Goal: Transaction & Acquisition: Purchase product/service

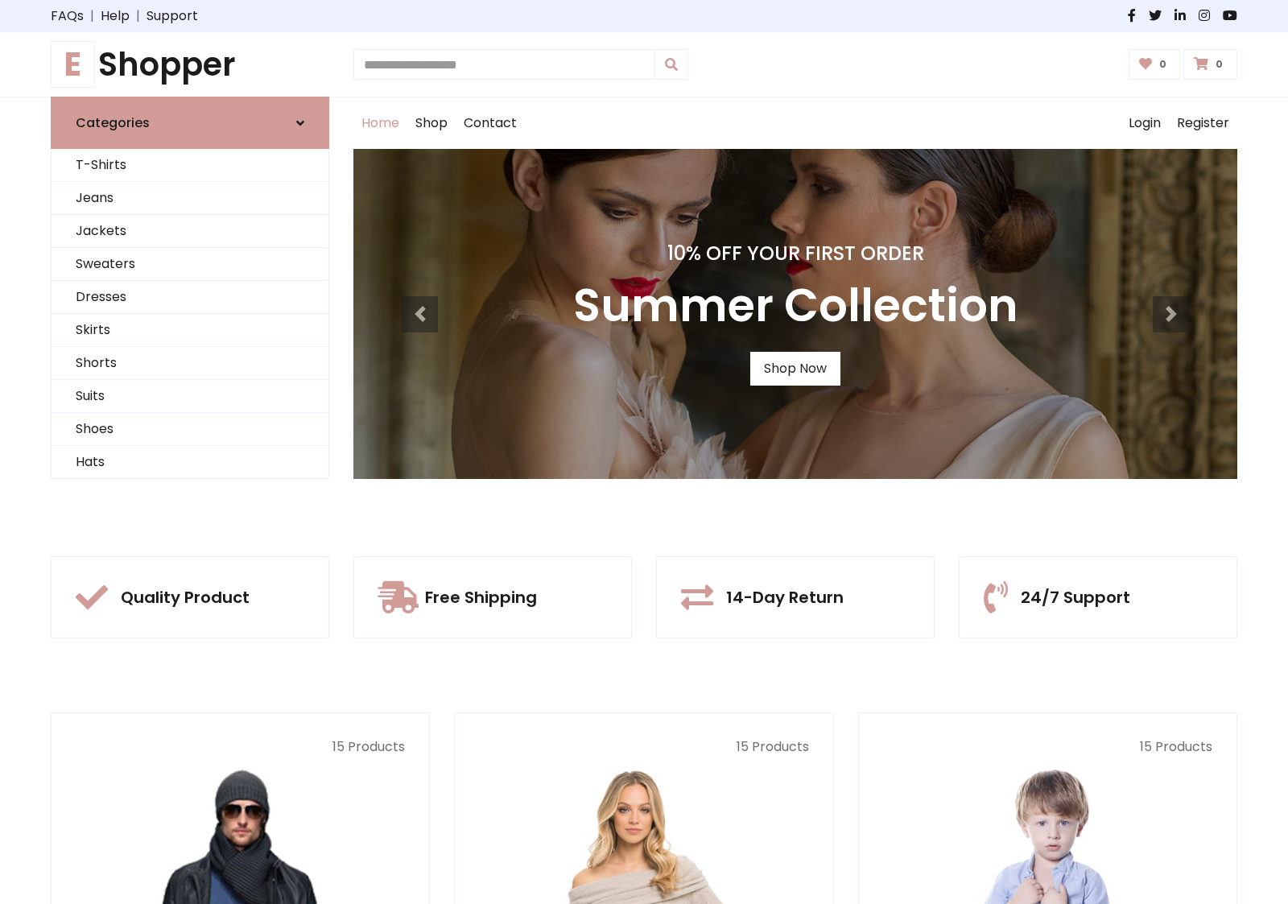
click at [644, 451] on div "10% Off Your First Order Summer Collection Shop Now" at bounding box center [795, 314] width 884 height 330
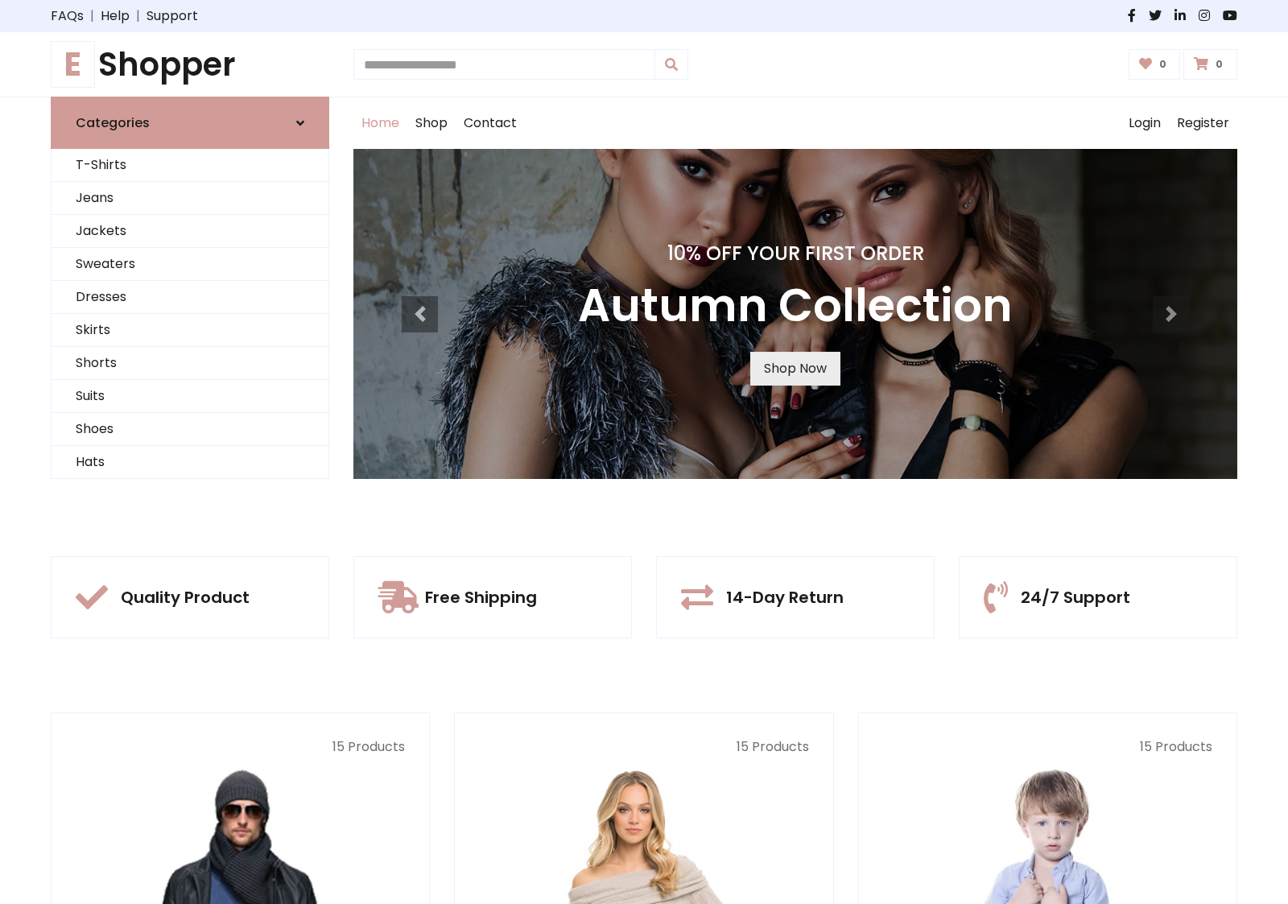
click at [794, 368] on link "Shop Now" at bounding box center [795, 369] width 90 height 34
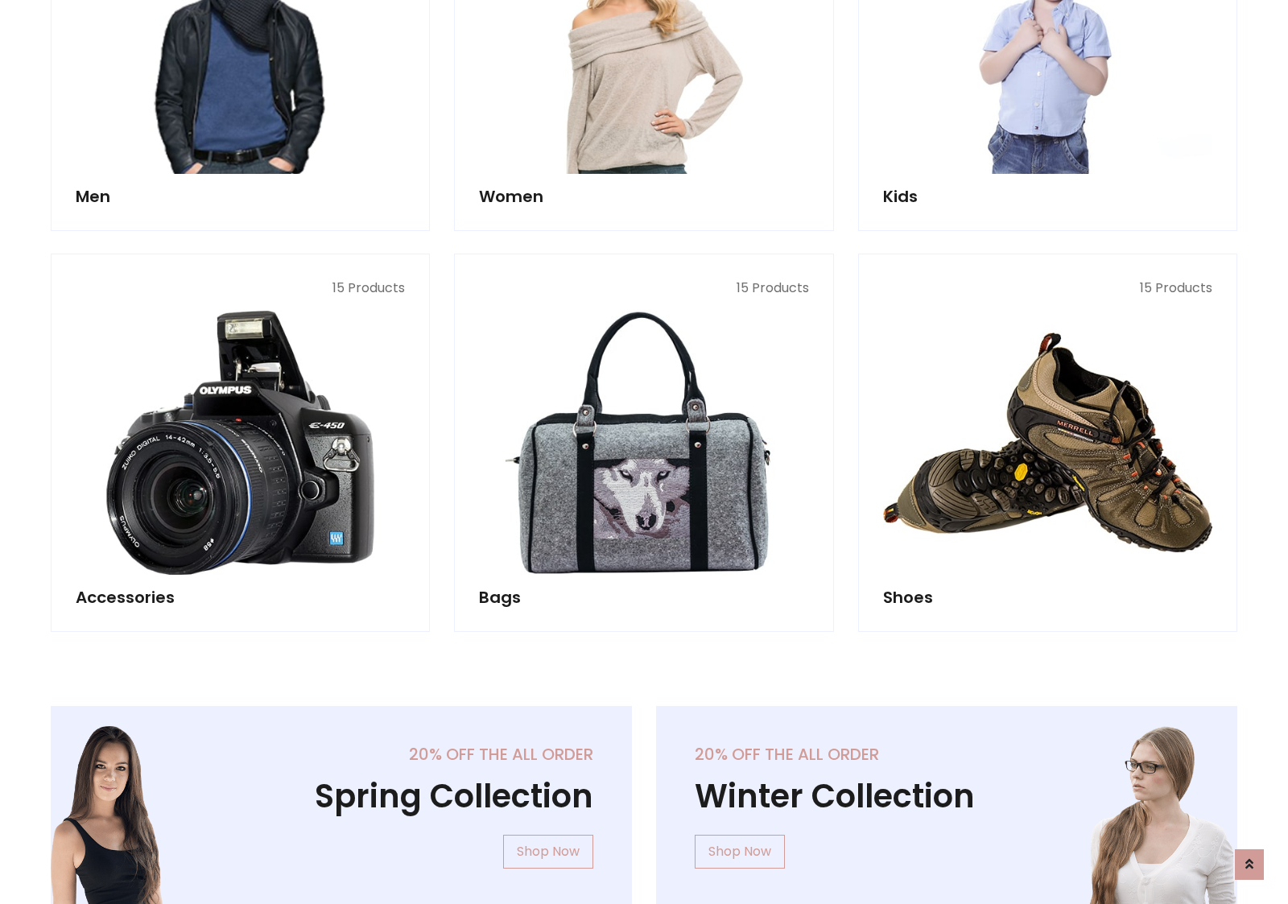
scroll to position [1605, 0]
